Goal: Check status: Check status

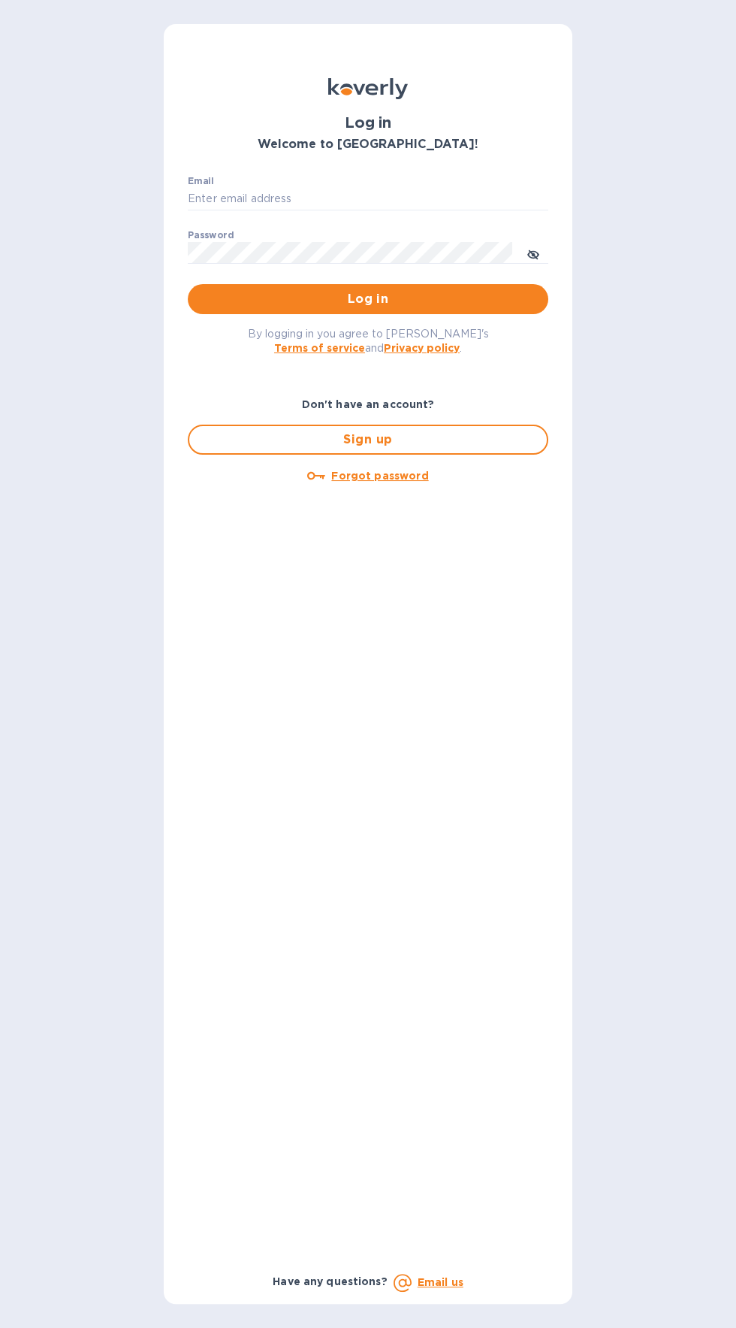
click at [213, 234] on label "Password" at bounding box center [211, 235] width 46 height 9
type input "jack@ajvisualsolutions.com"
click at [188, 284] on button "Log in" at bounding box center [368, 299] width 361 height 30
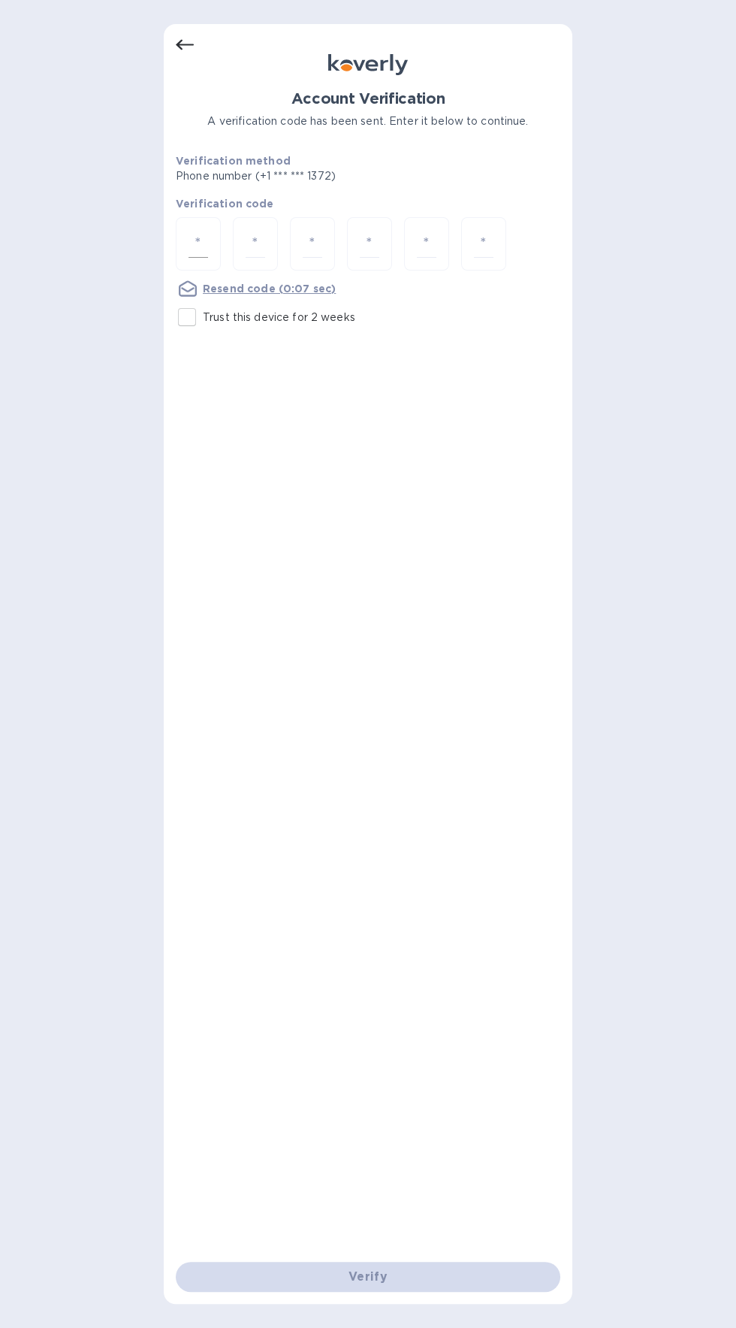
click at [216, 245] on div at bounding box center [198, 243] width 45 height 53
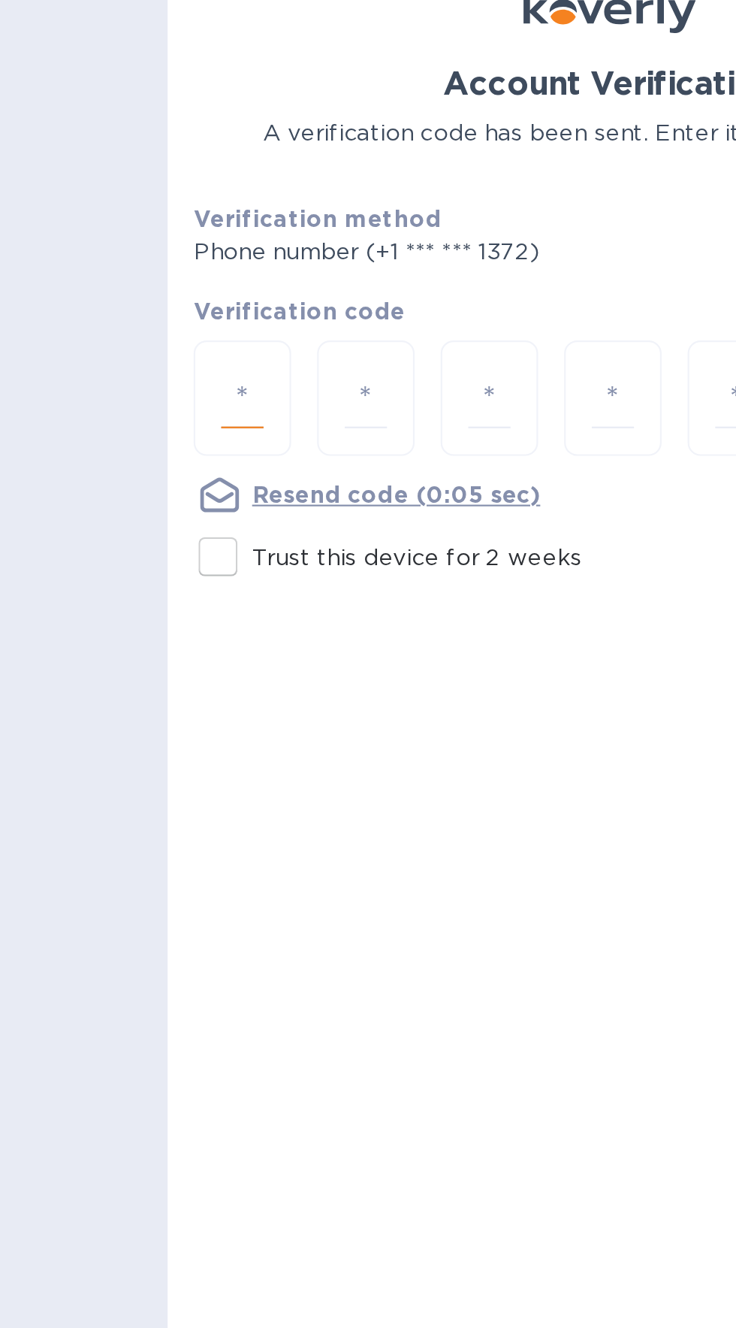
type input "9"
type input "2"
type input "3"
type input "1"
type input "5"
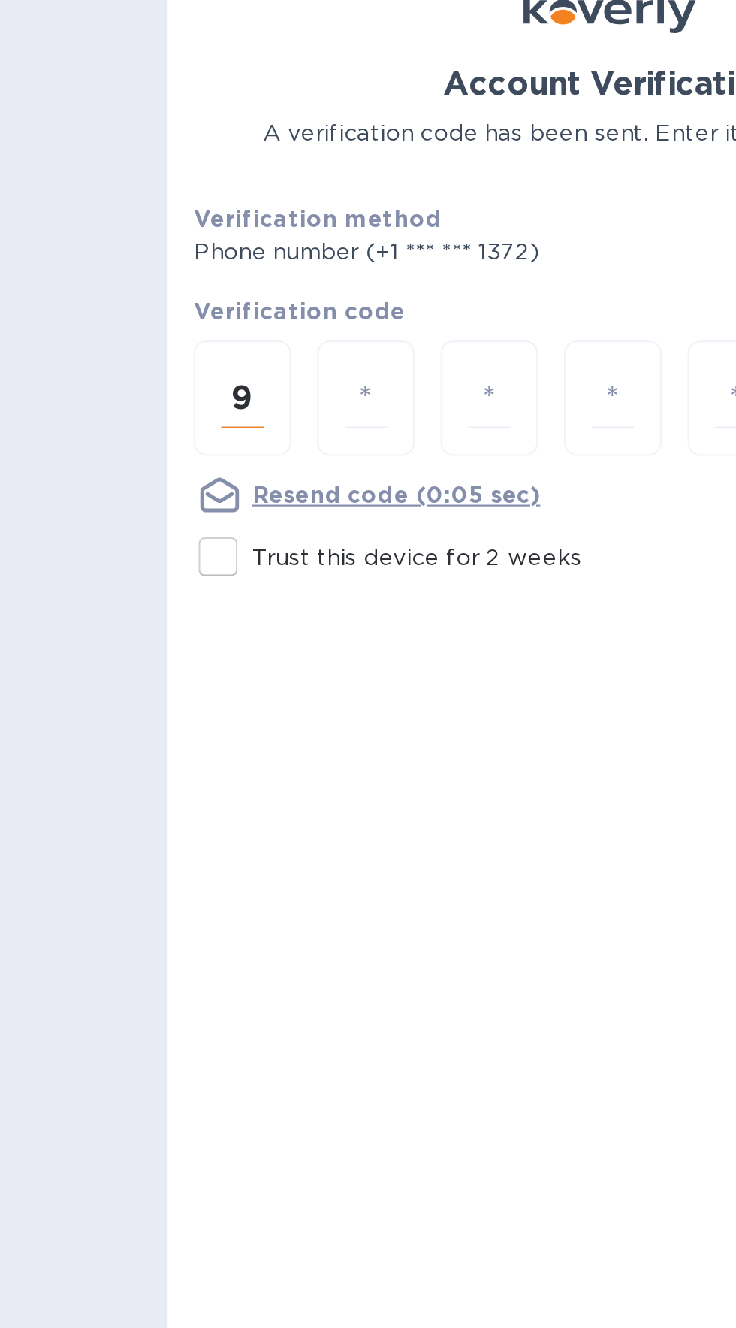
type input "9"
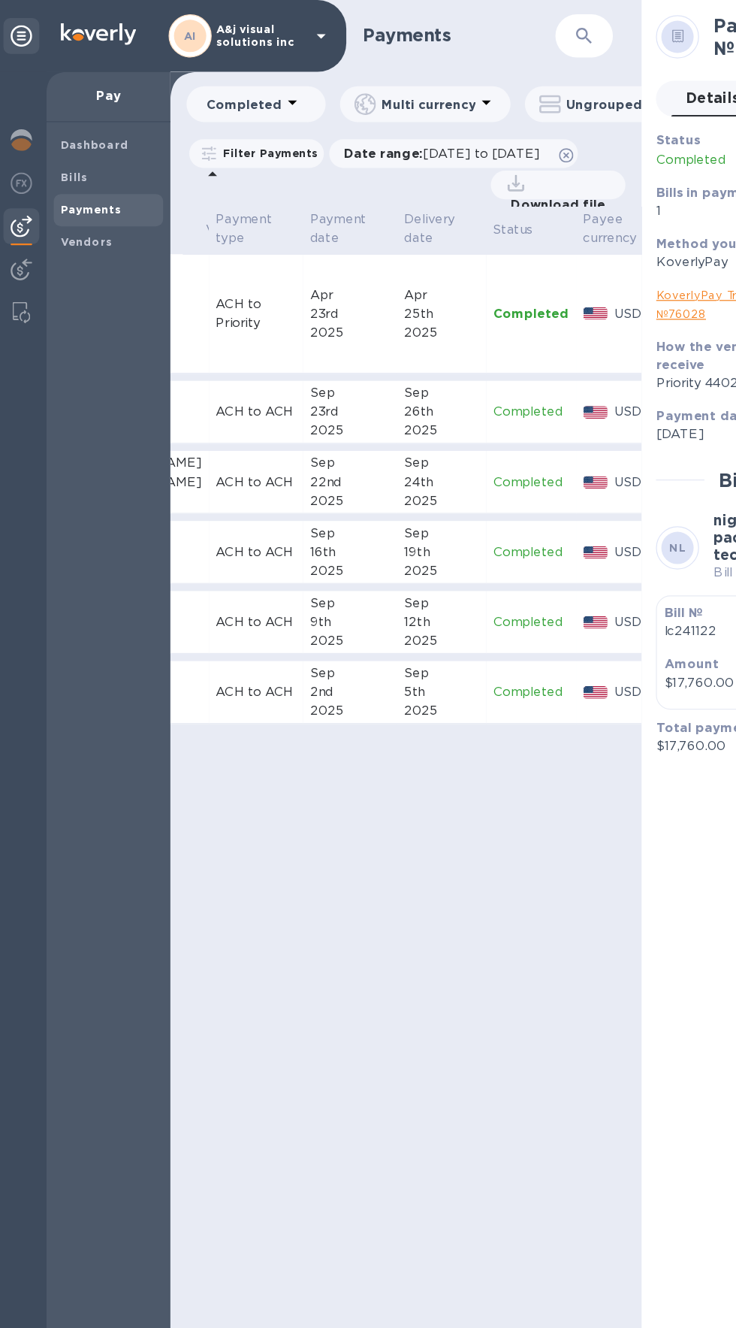
scroll to position [0, 157]
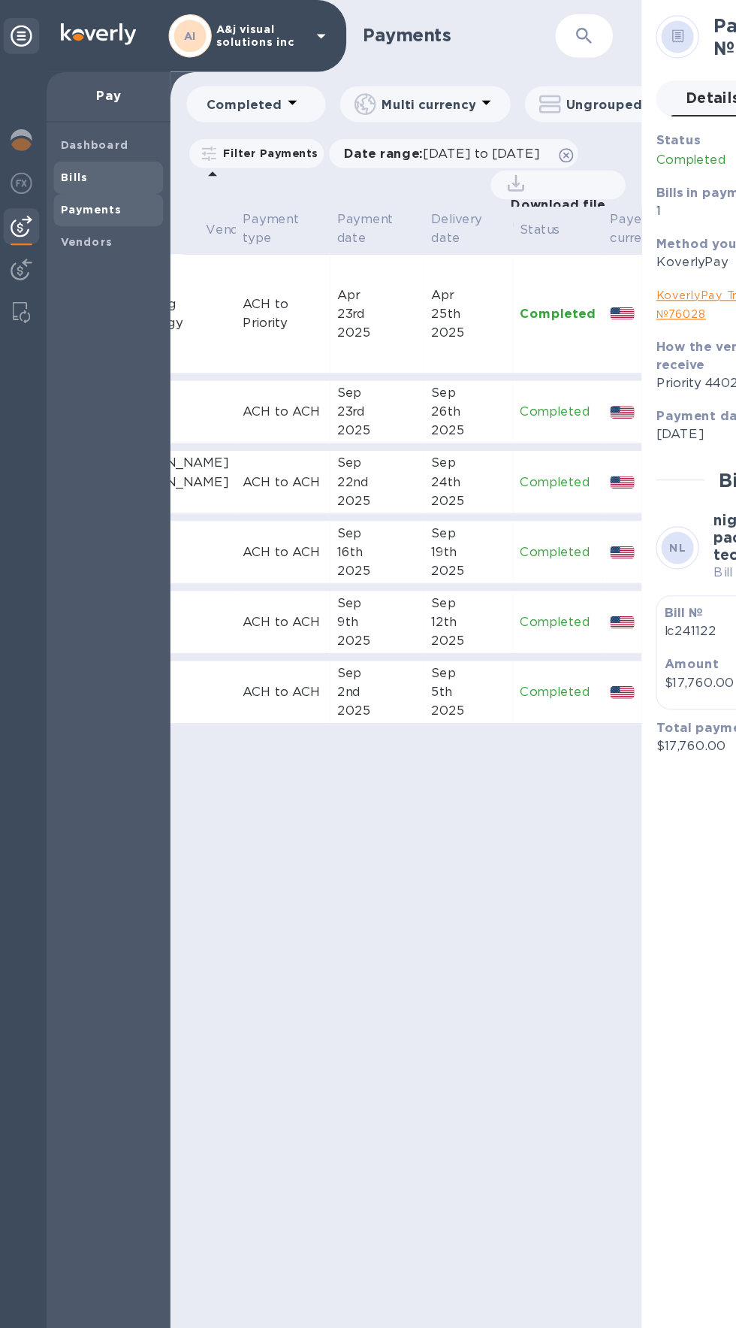
click at [101, 146] on span "Bills" at bounding box center [94, 148] width 80 height 15
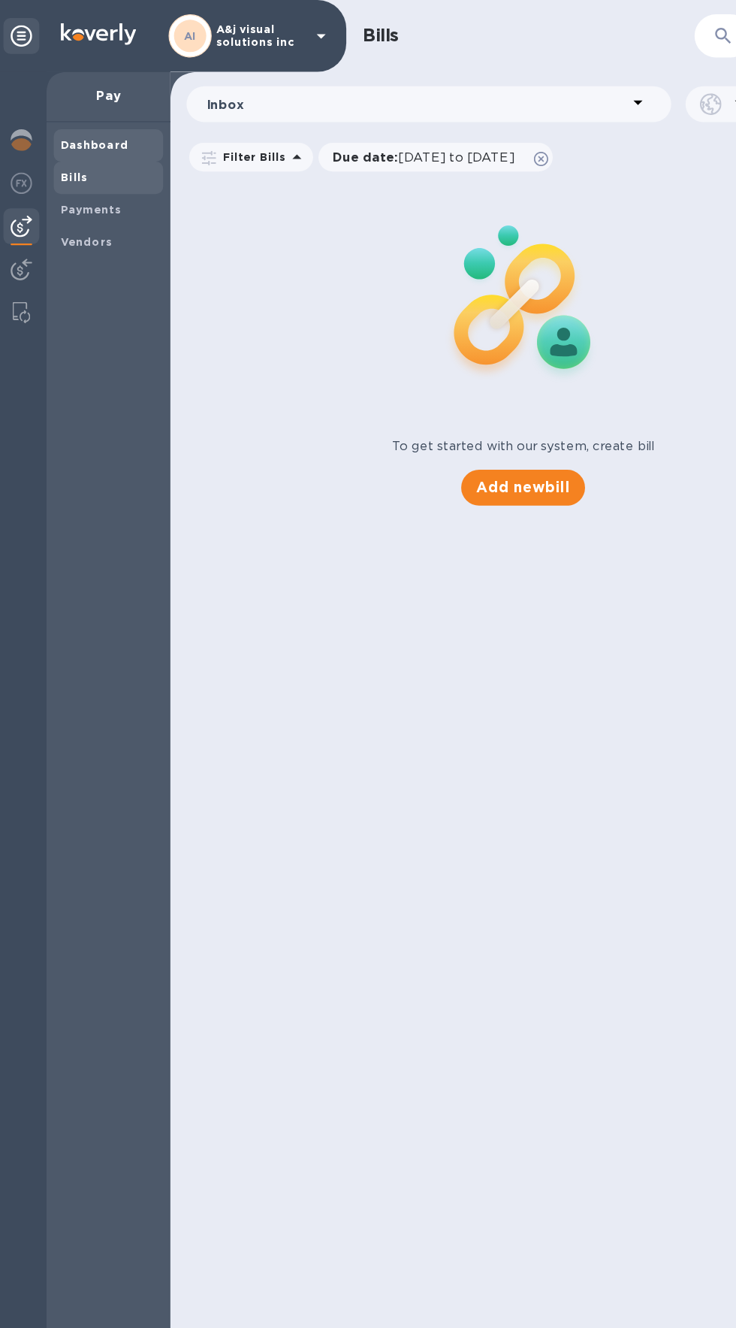
click at [103, 125] on b "Dashboard" at bounding box center [82, 121] width 57 height 11
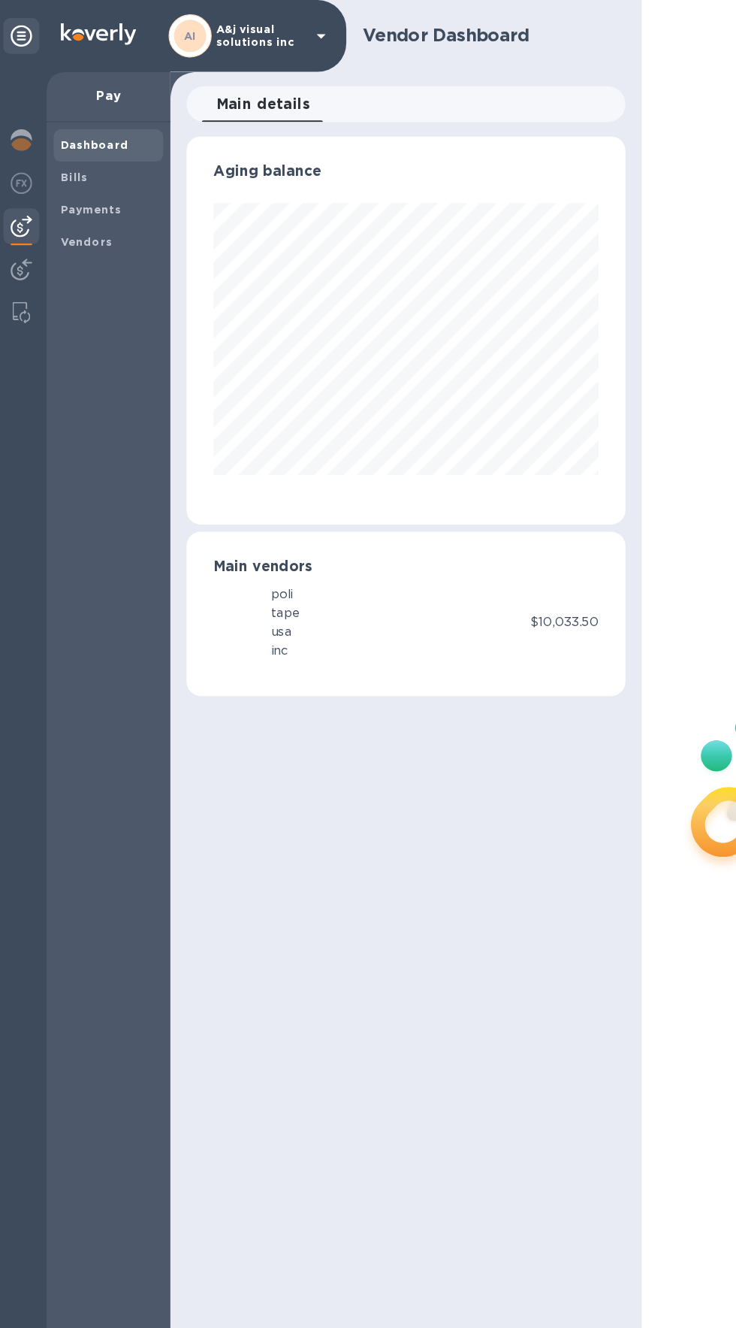
scroll to position [325, 367]
click at [19, 119] on img at bounding box center [21, 117] width 18 height 18
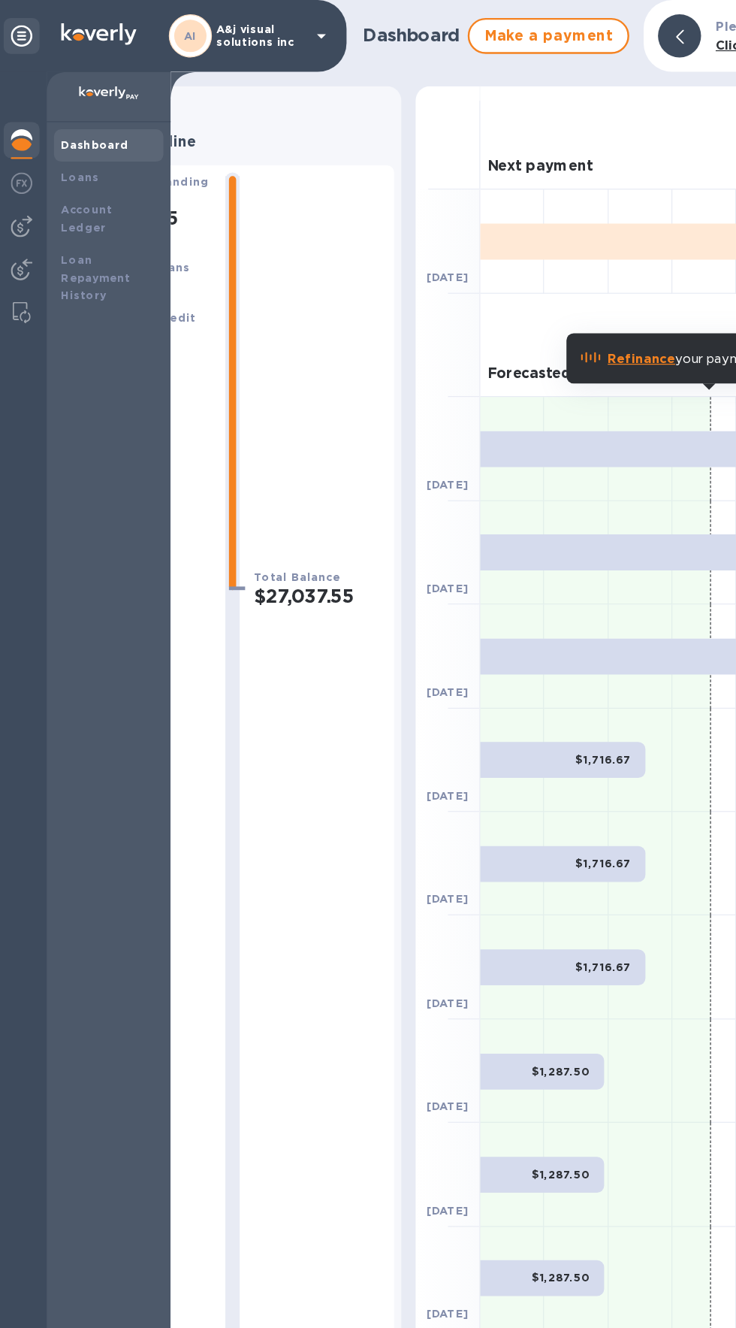
scroll to position [0, 120]
